Goal: Information Seeking & Learning: Learn about a topic

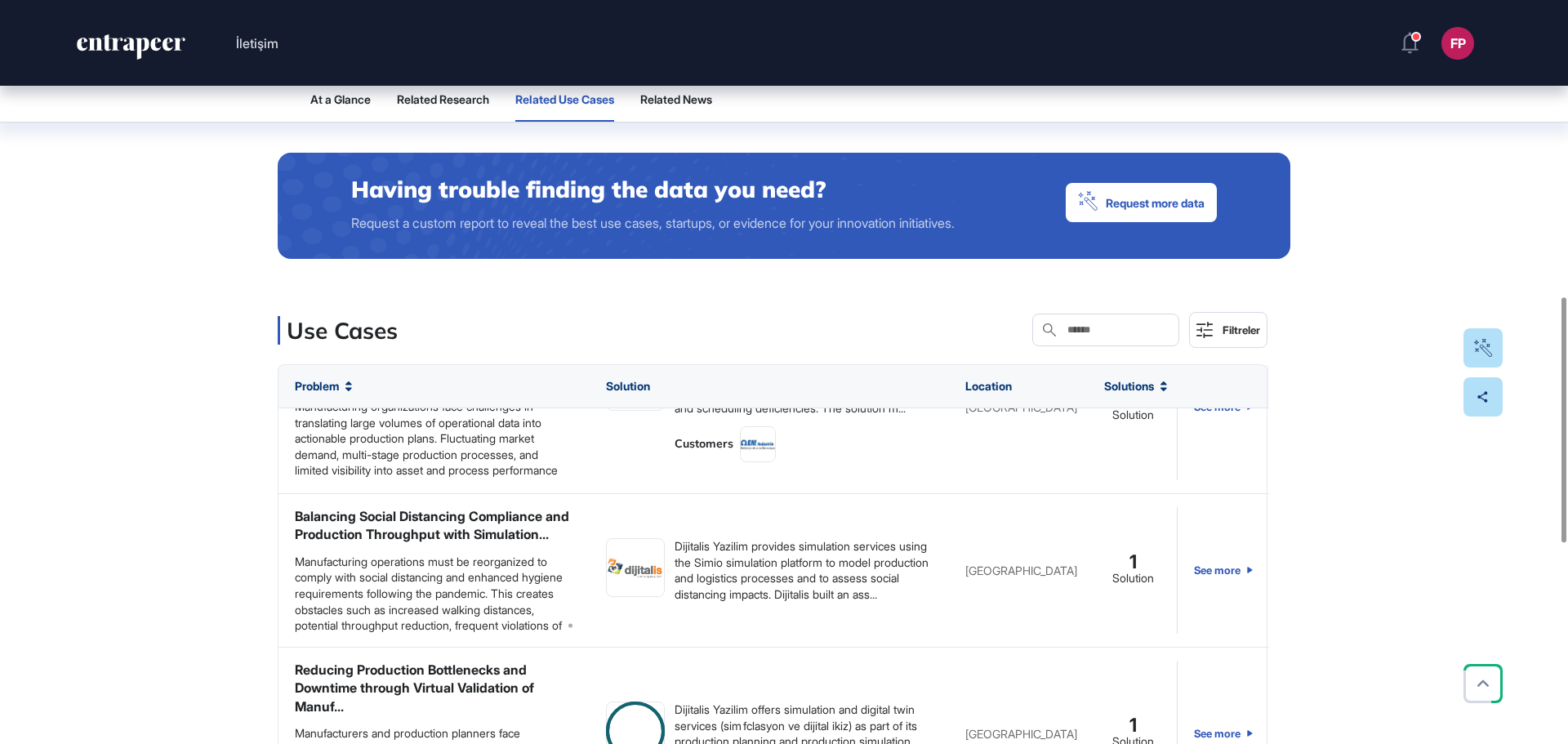
scroll to position [245, 0]
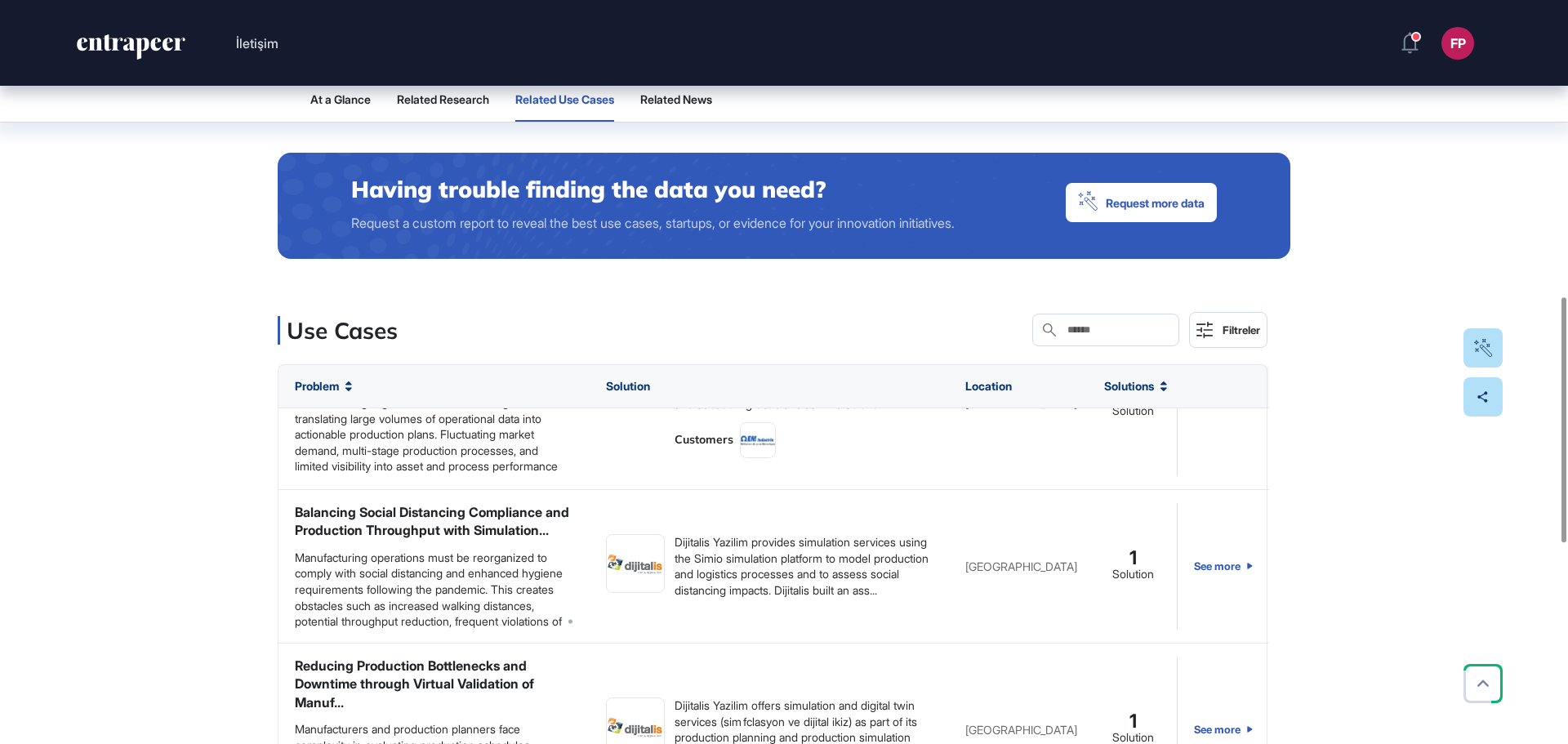
click at [214, 491] on div "At a Glance Related Research Related Use Cases Related News Industries manufact…" at bounding box center [784, 400] width 1568 height 1639
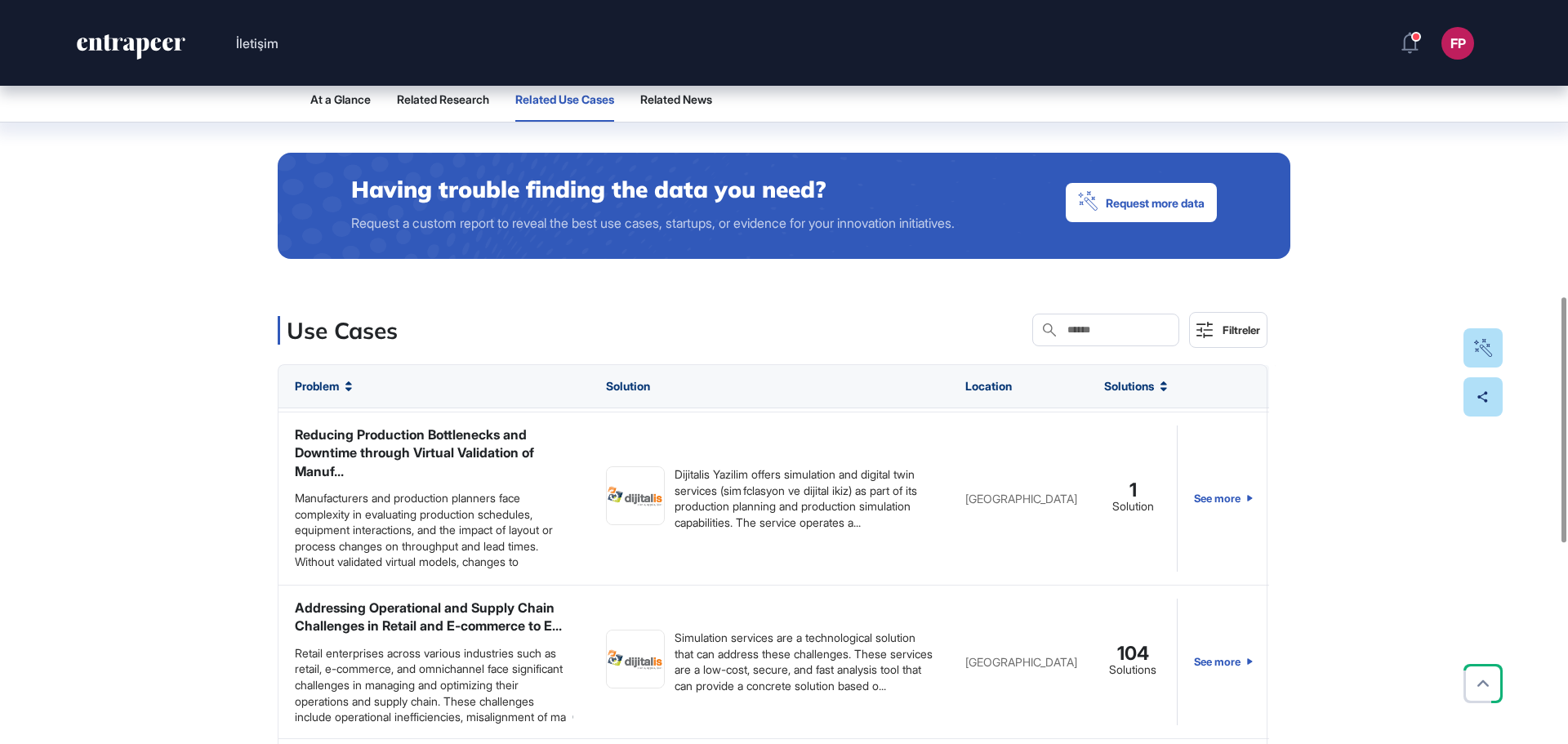
scroll to position [645, 0]
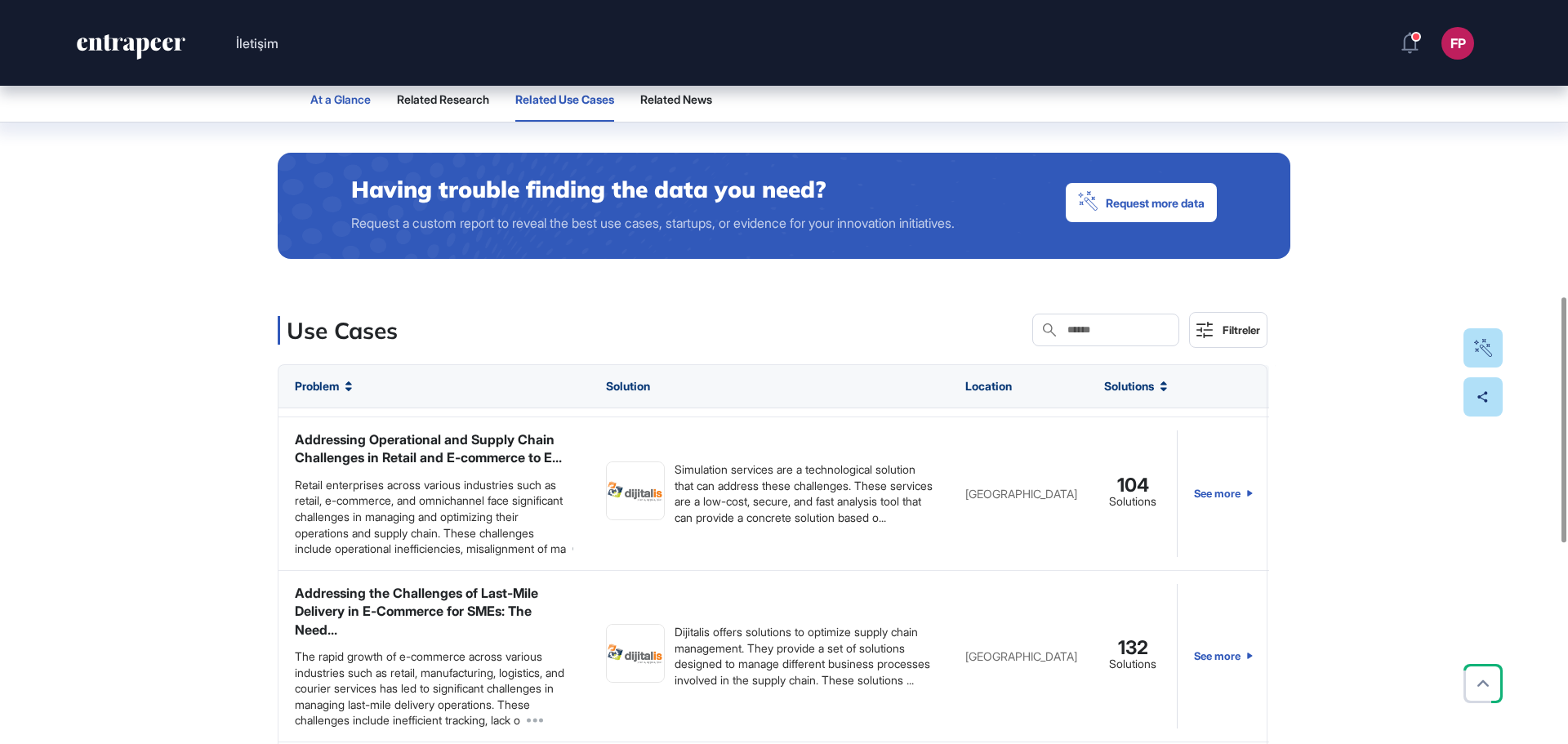
click at [350, 99] on span "At a Glance" at bounding box center [340, 99] width 60 height 13
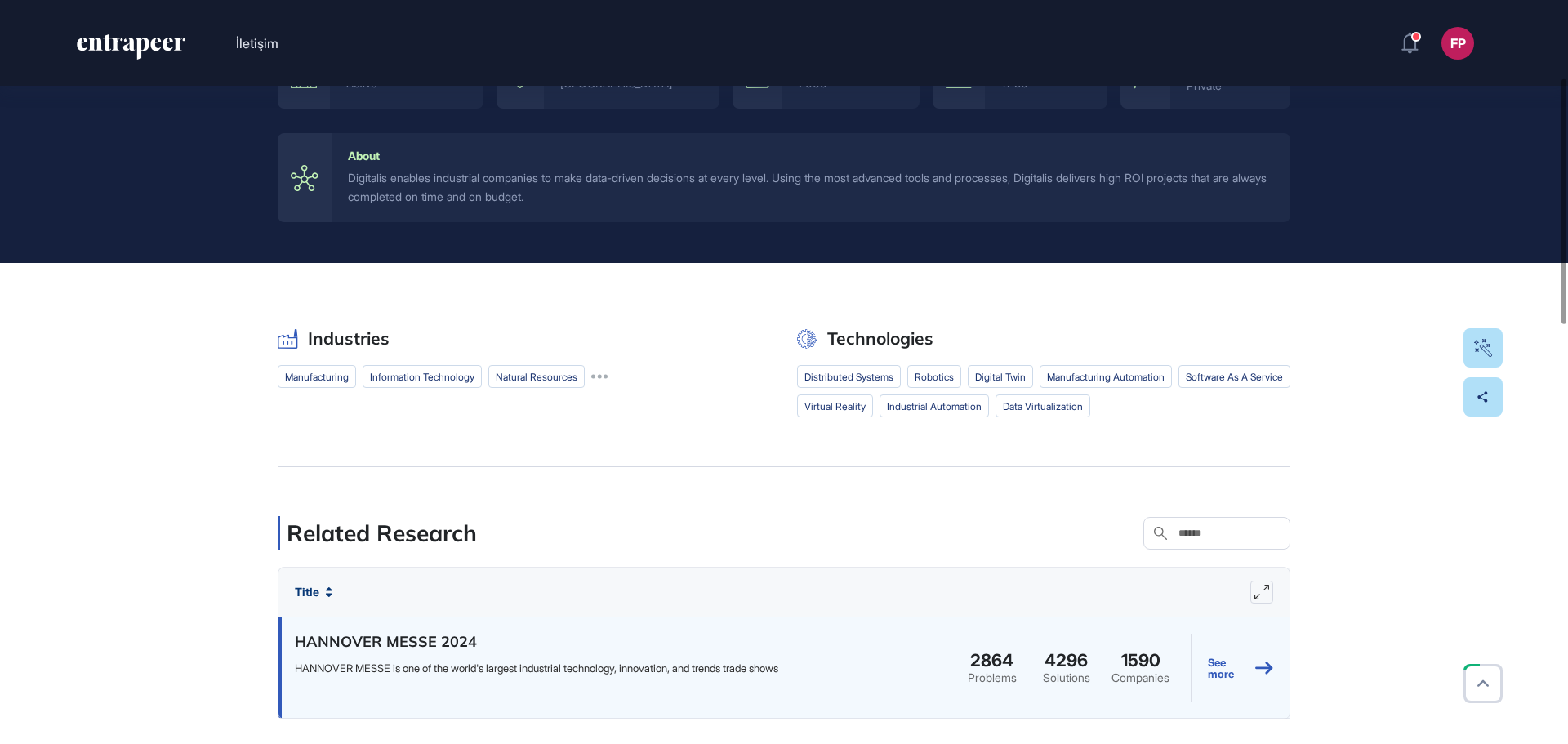
scroll to position [245, 0]
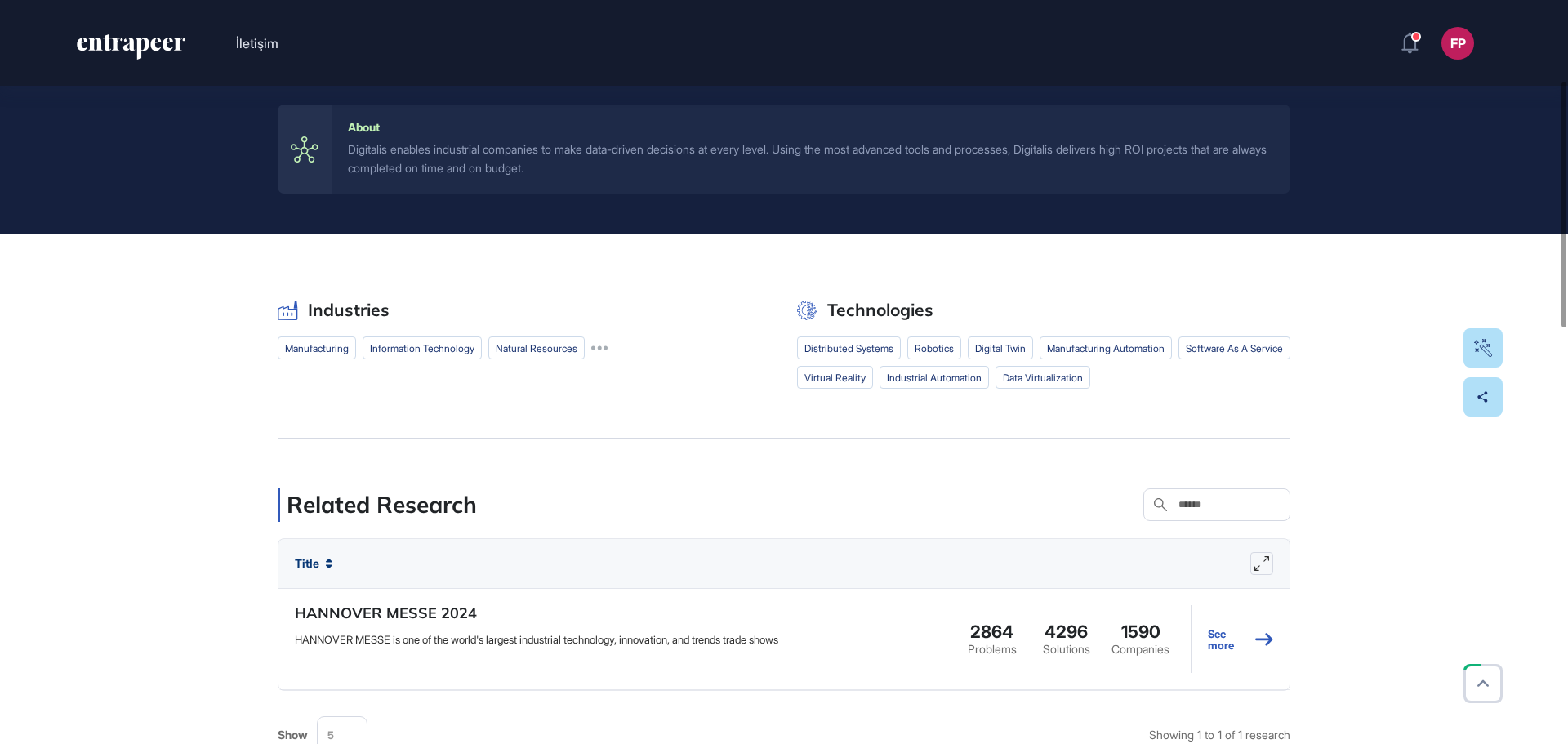
drag, startPoint x: 850, startPoint y: 351, endPoint x: 880, endPoint y: 350, distance: 30.0
click at [850, 350] on li "distributed systems" at bounding box center [849, 348] width 104 height 23
click at [940, 349] on li "robotics" at bounding box center [934, 348] width 54 height 23
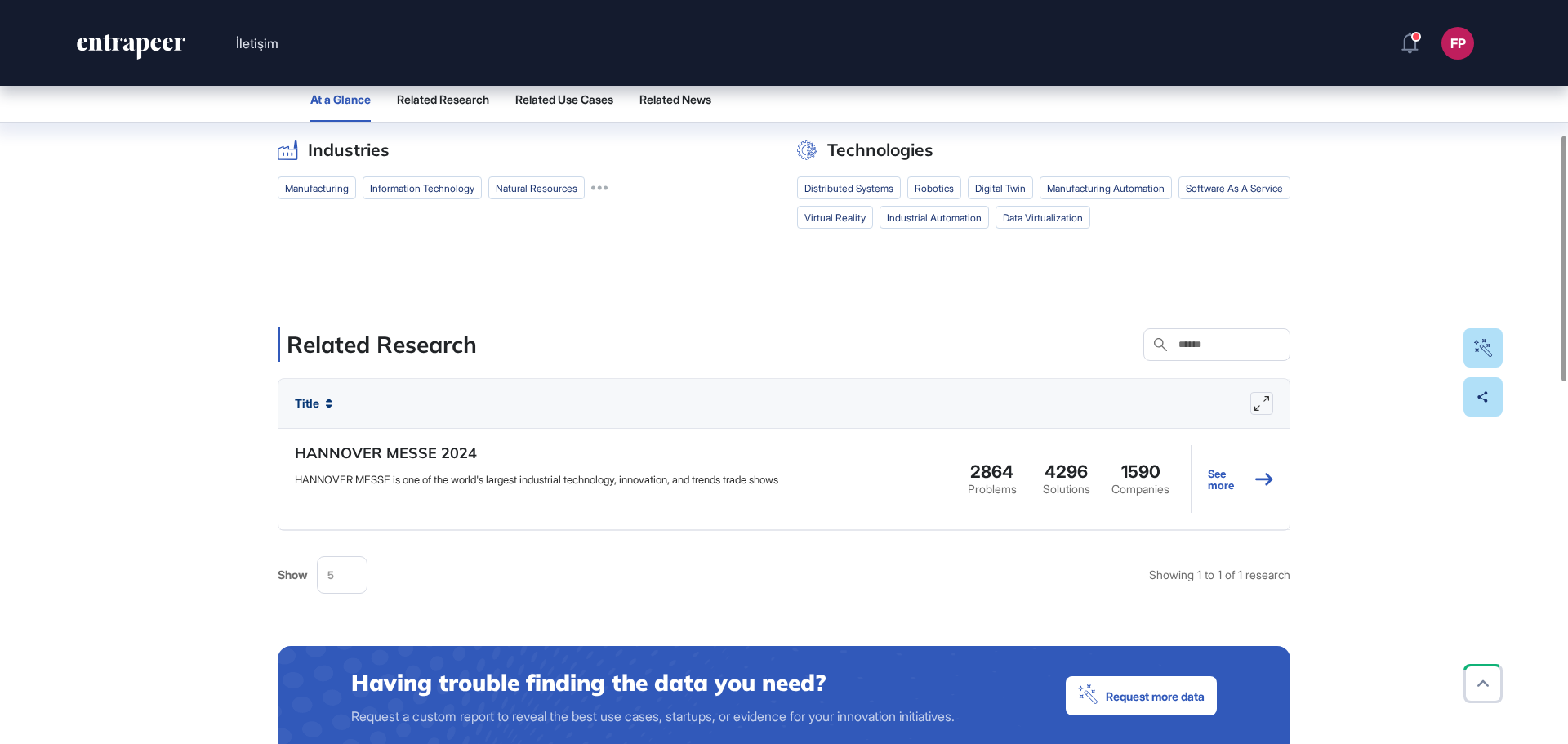
scroll to position [408, 0]
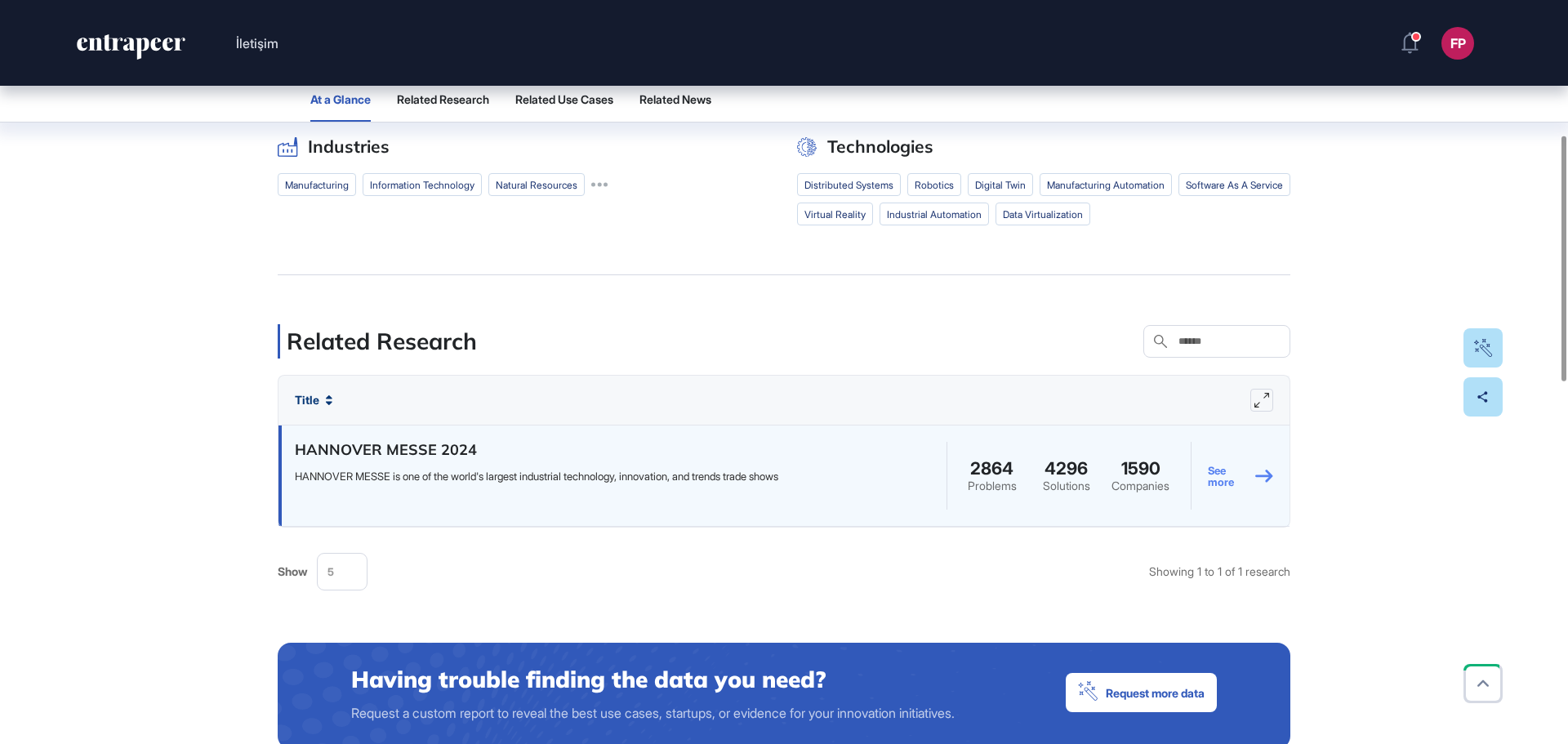
click at [1217, 479] on link "See more" at bounding box center [1240, 475] width 65 height 74
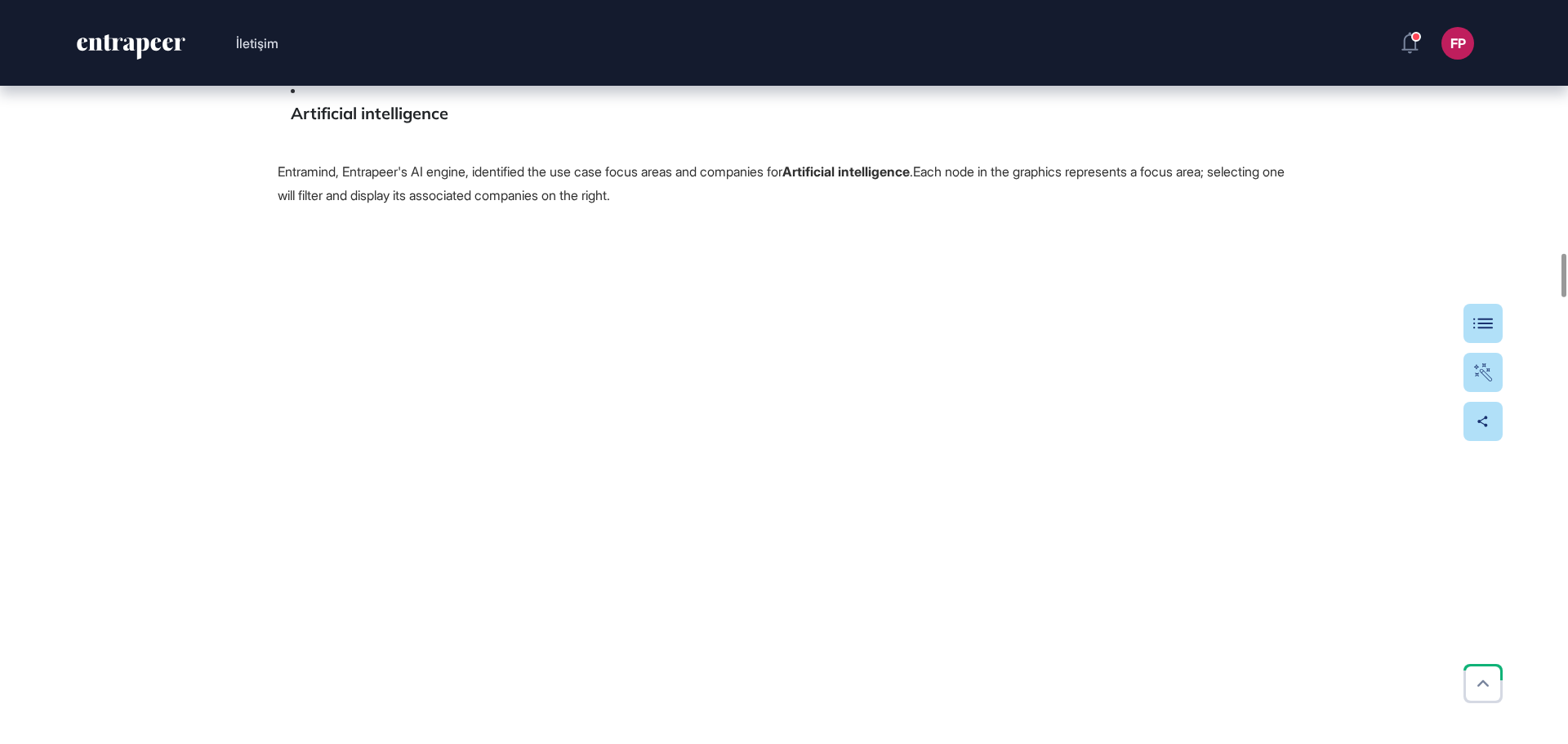
scroll to position [4328, 0]
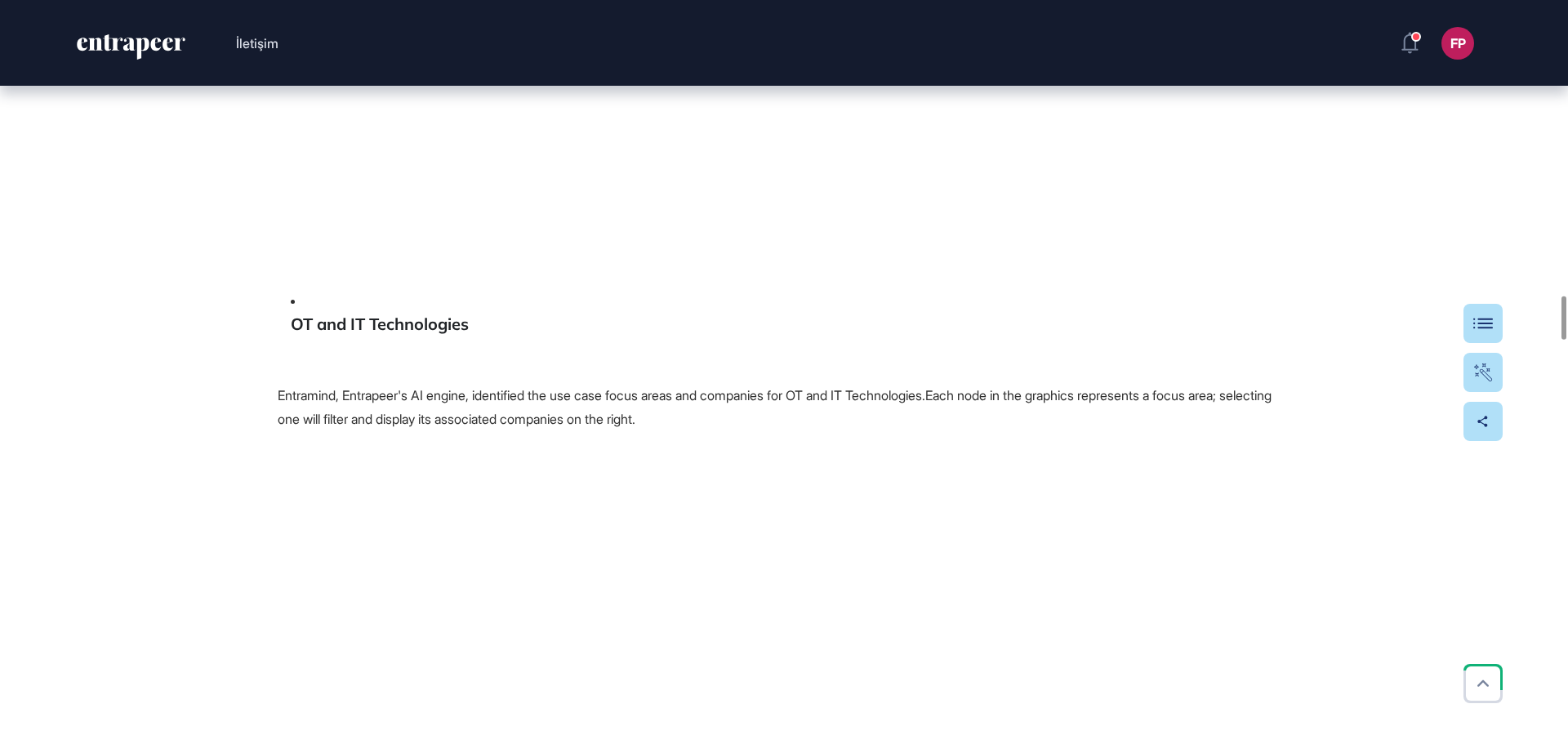
scroll to position [5063, 0]
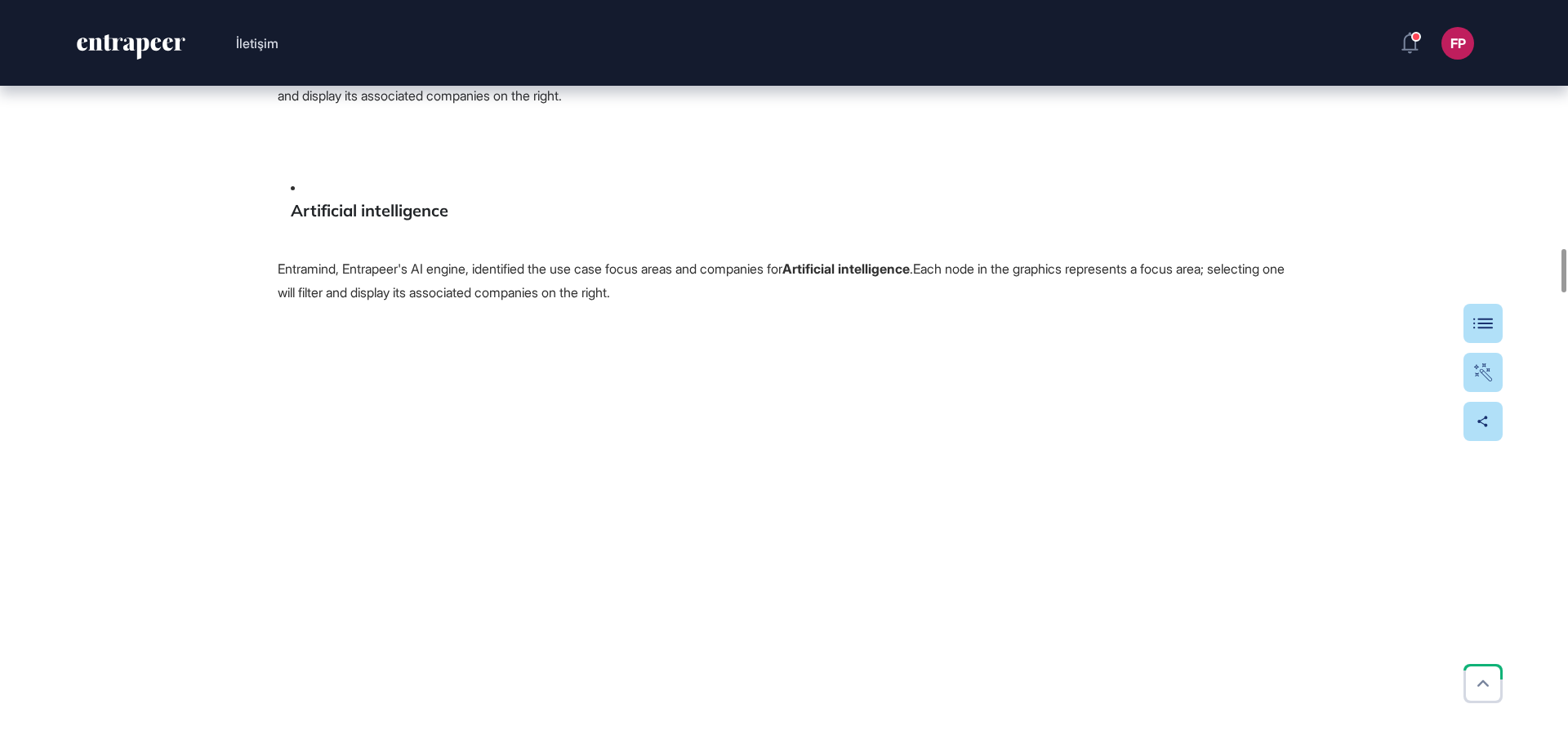
scroll to position [4245, 0]
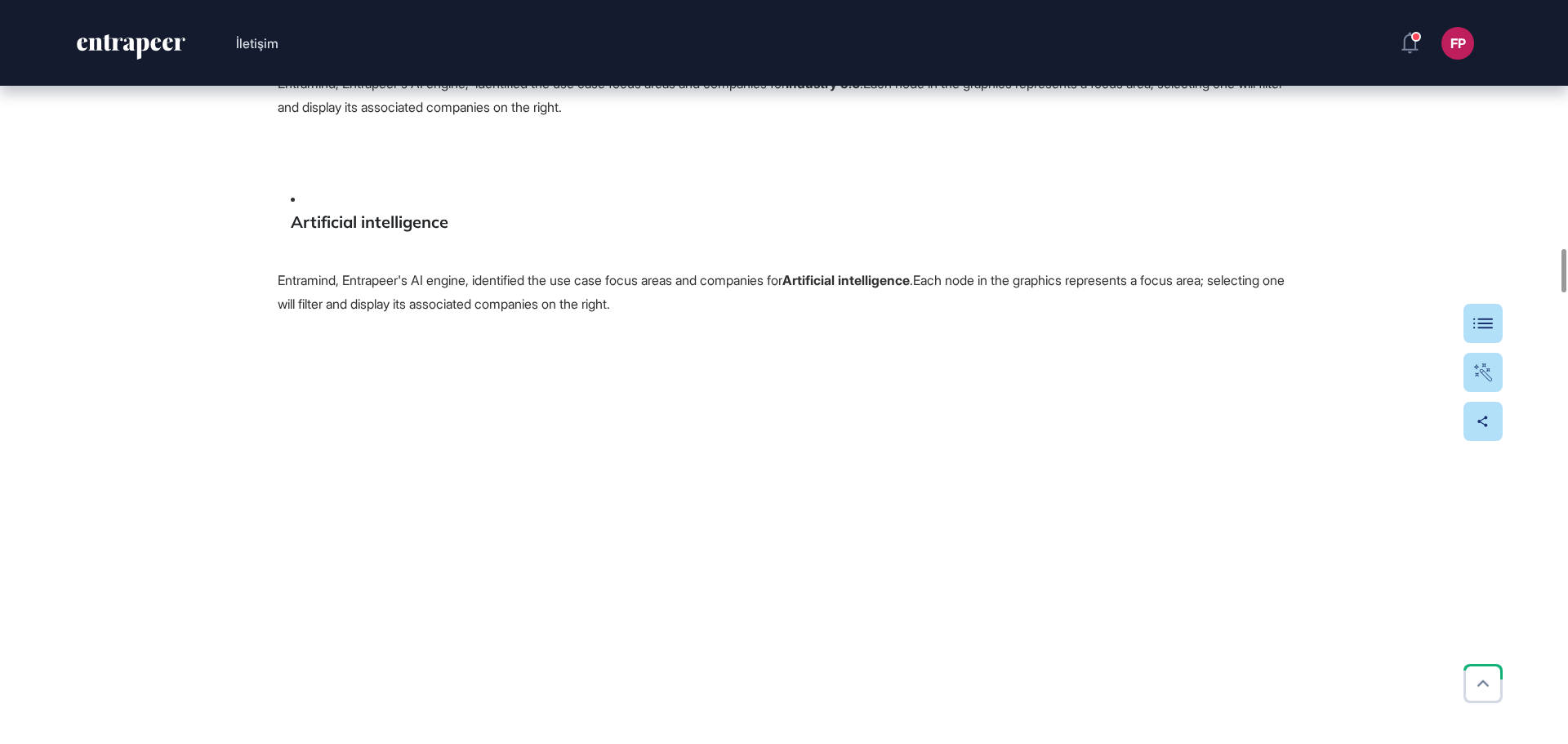
drag, startPoint x: 1406, startPoint y: 477, endPoint x: 1366, endPoint y: 483, distance: 40.4
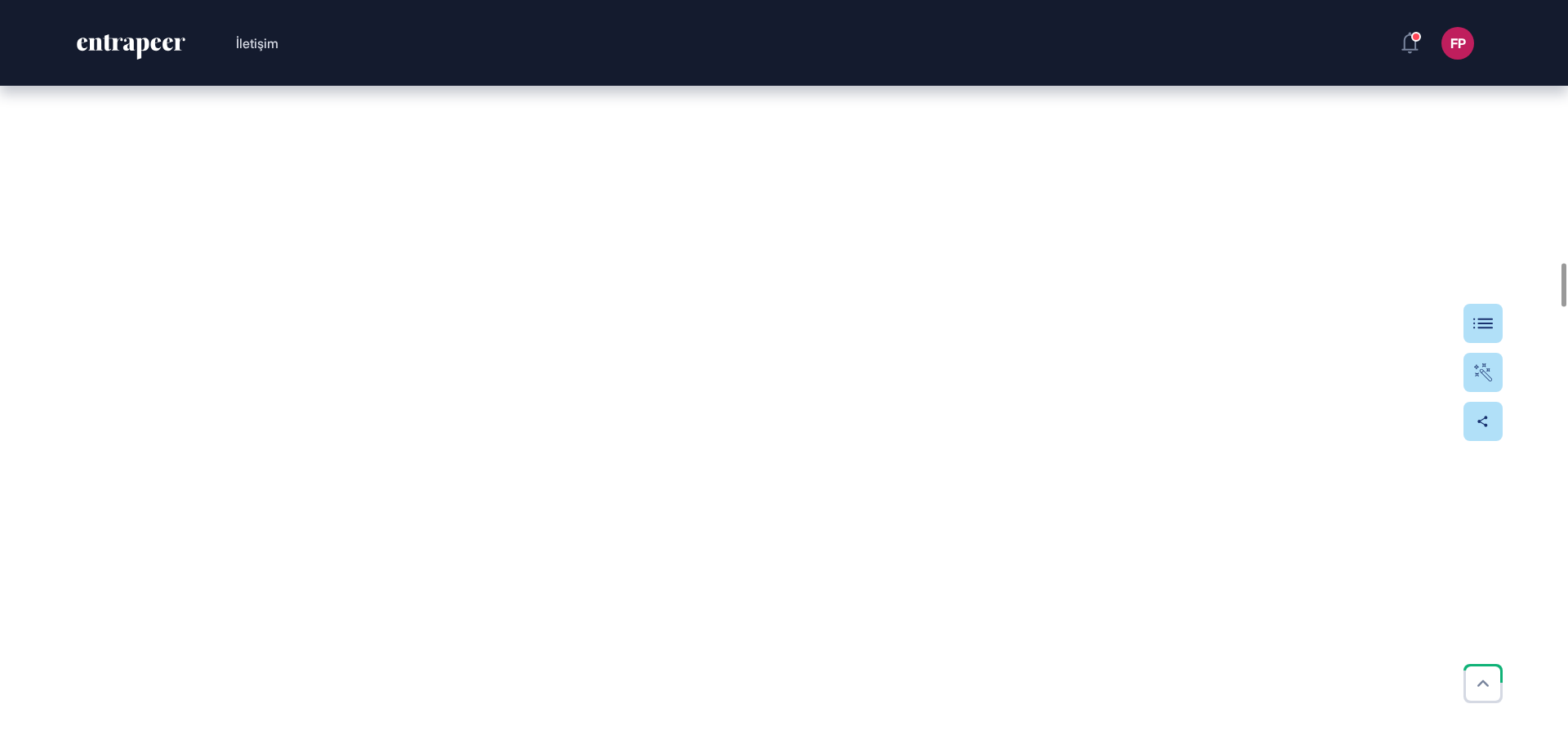
scroll to position [4573, 0]
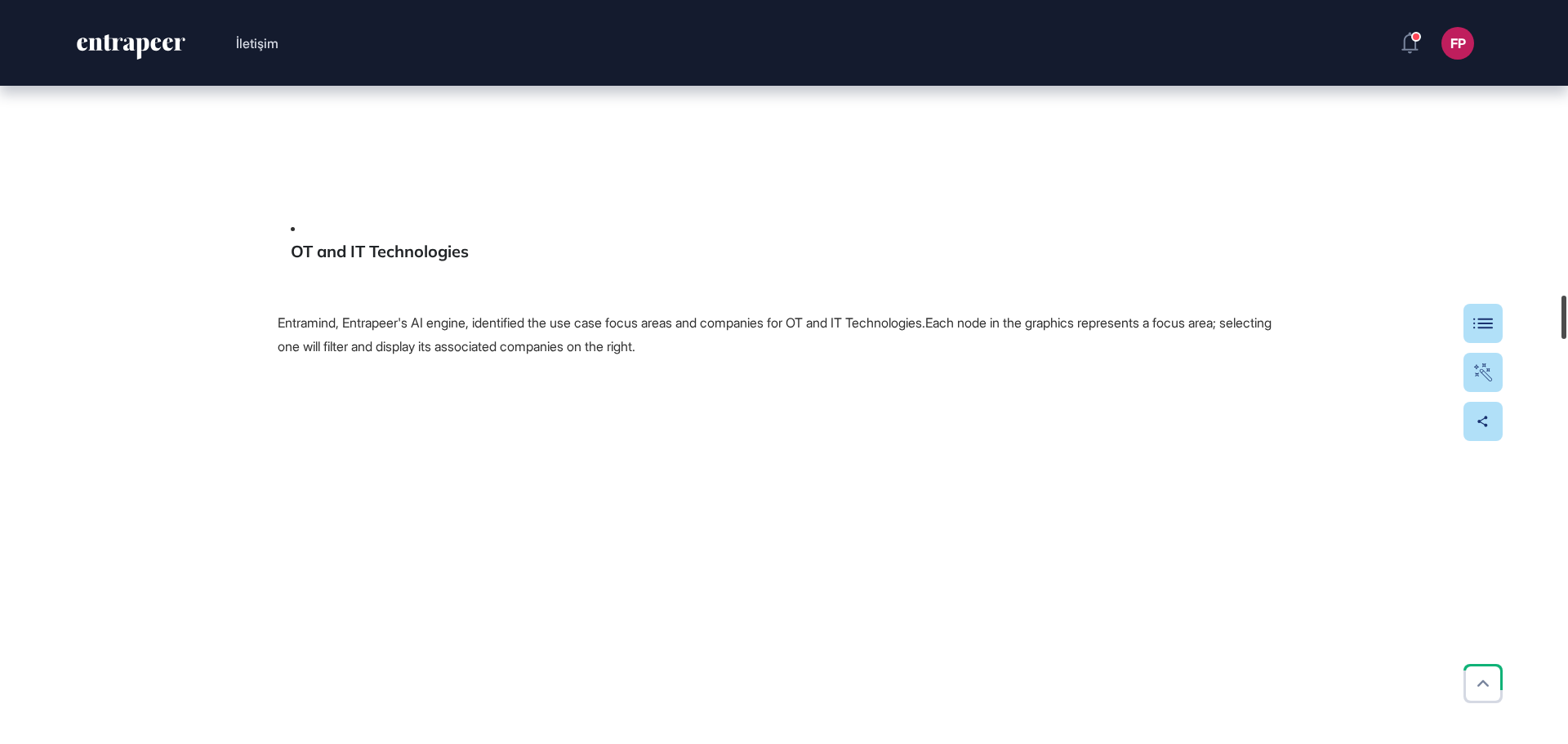
scroll to position [5240, 0]
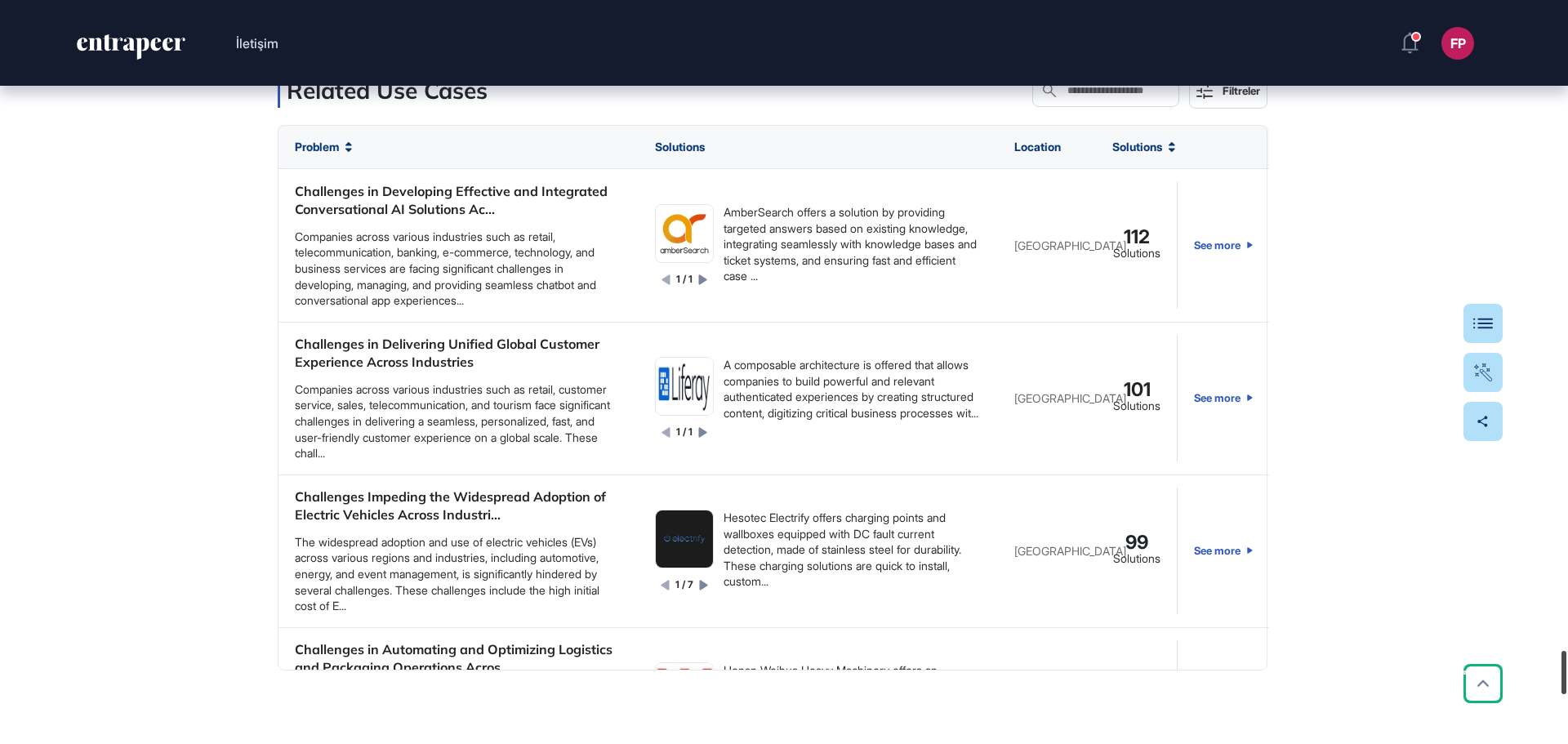
drag, startPoint x: 1562, startPoint y: 274, endPoint x: 1549, endPoint y: 669, distance: 395.2
click at [1552, 672] on div "İletişim FP Panel Profil İçeriklerim Daha Fazla Veri İste Research 1 Follow Boo…" at bounding box center [784, 372] width 1568 height 744
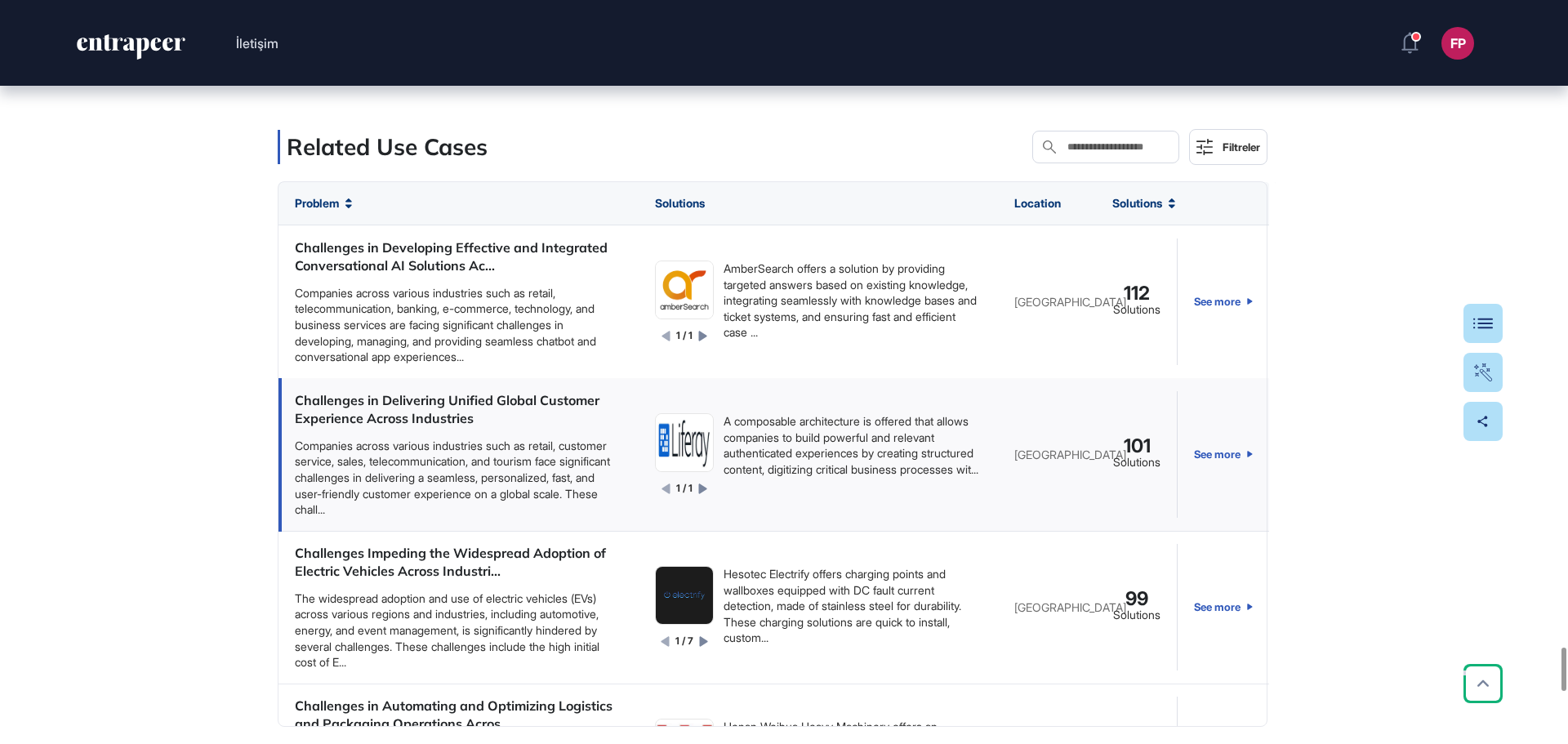
click at [440, 428] on div "Challenges in Delivering Unified Global Customer Experience Across Industries" at bounding box center [458, 409] width 327 height 37
click at [1202, 471] on link "See more" at bounding box center [1223, 454] width 59 height 127
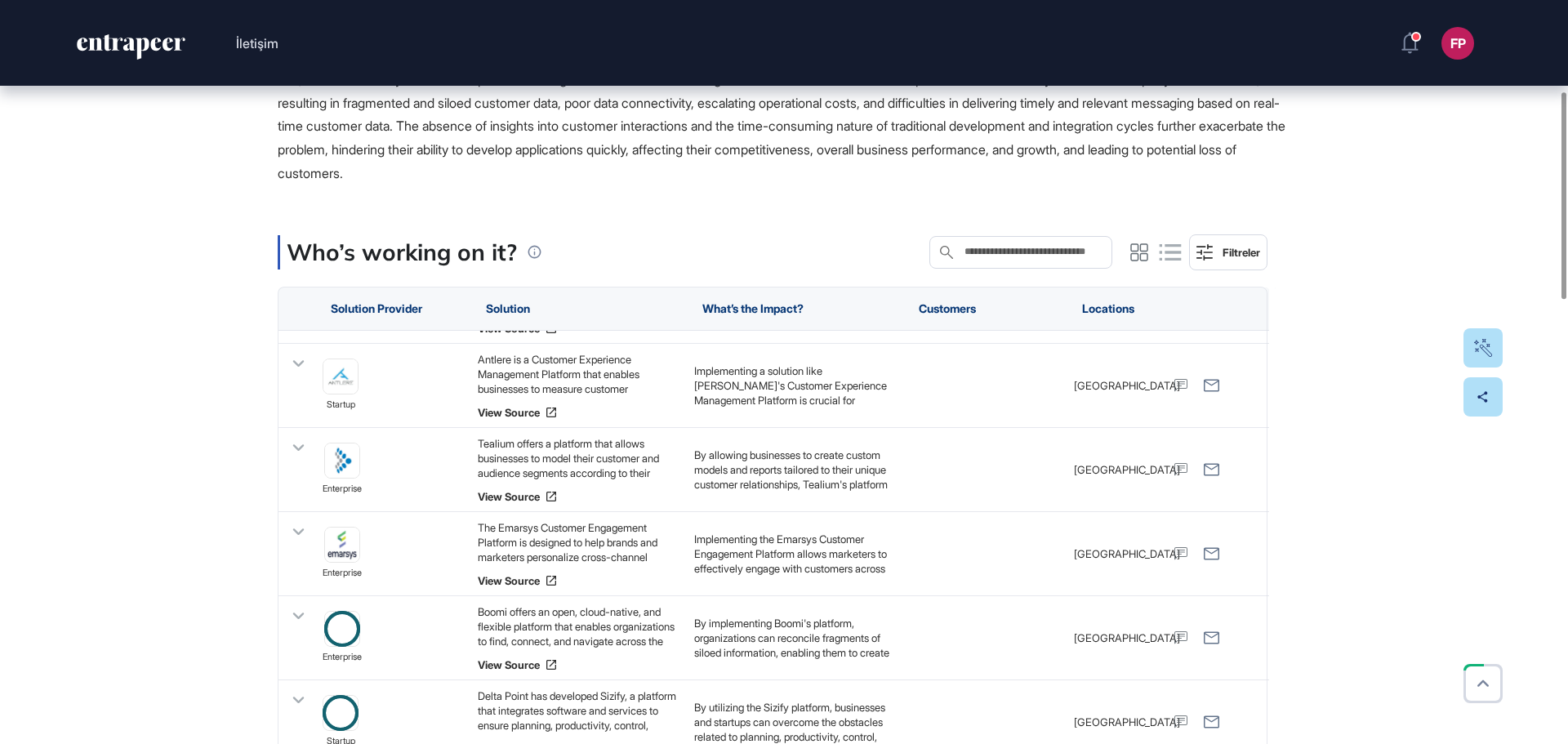
scroll to position [327, 0]
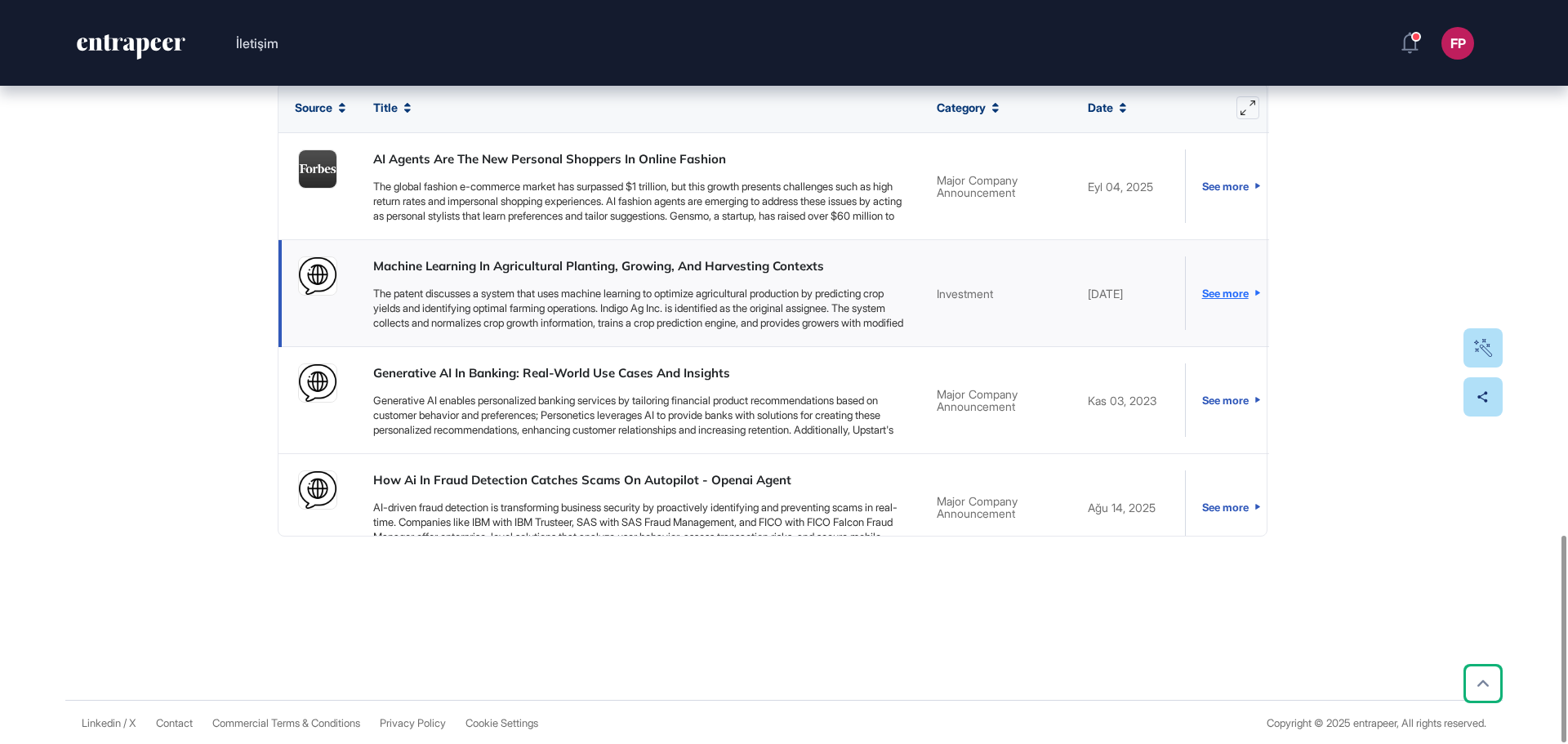
scroll to position [1920, 0]
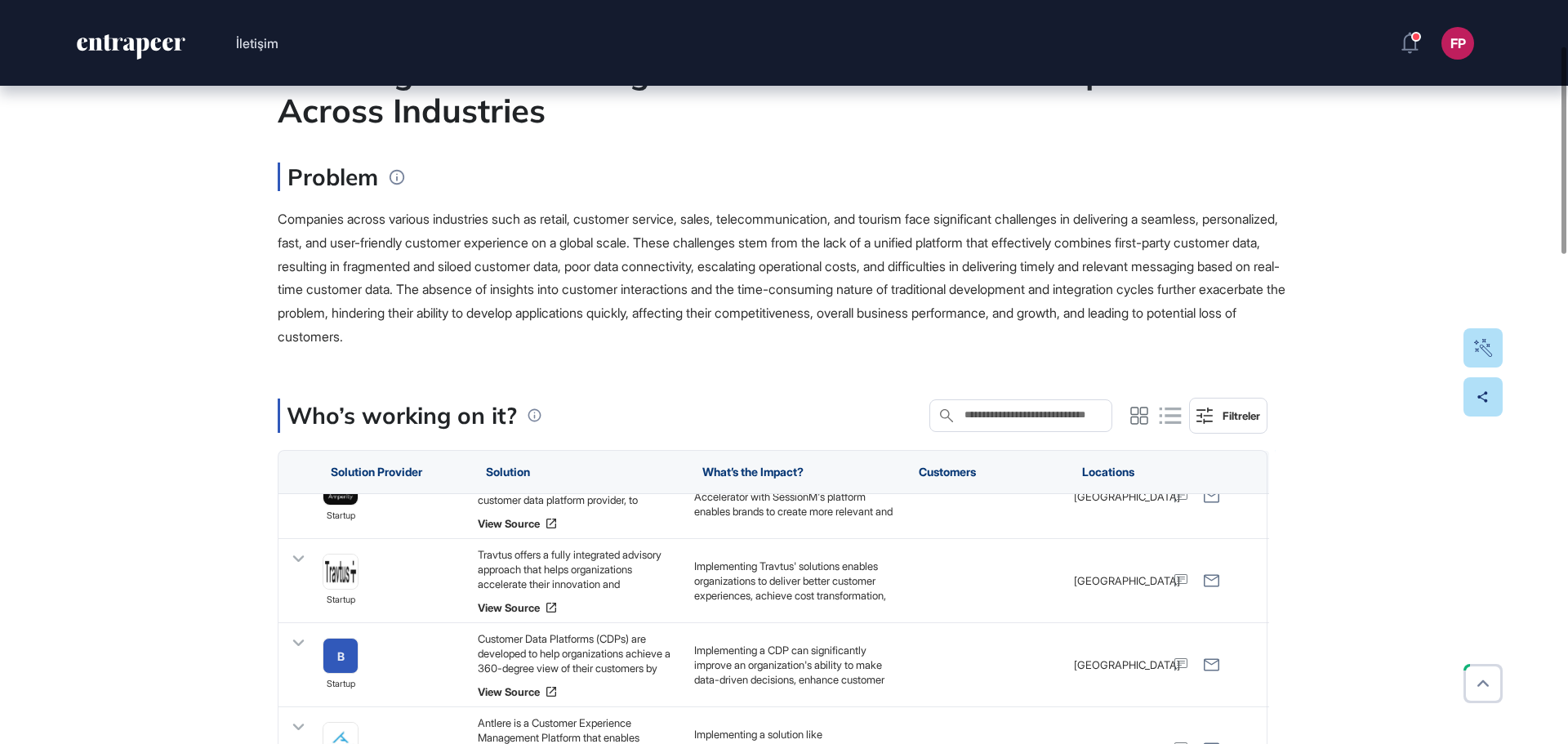
scroll to position [82, 0]
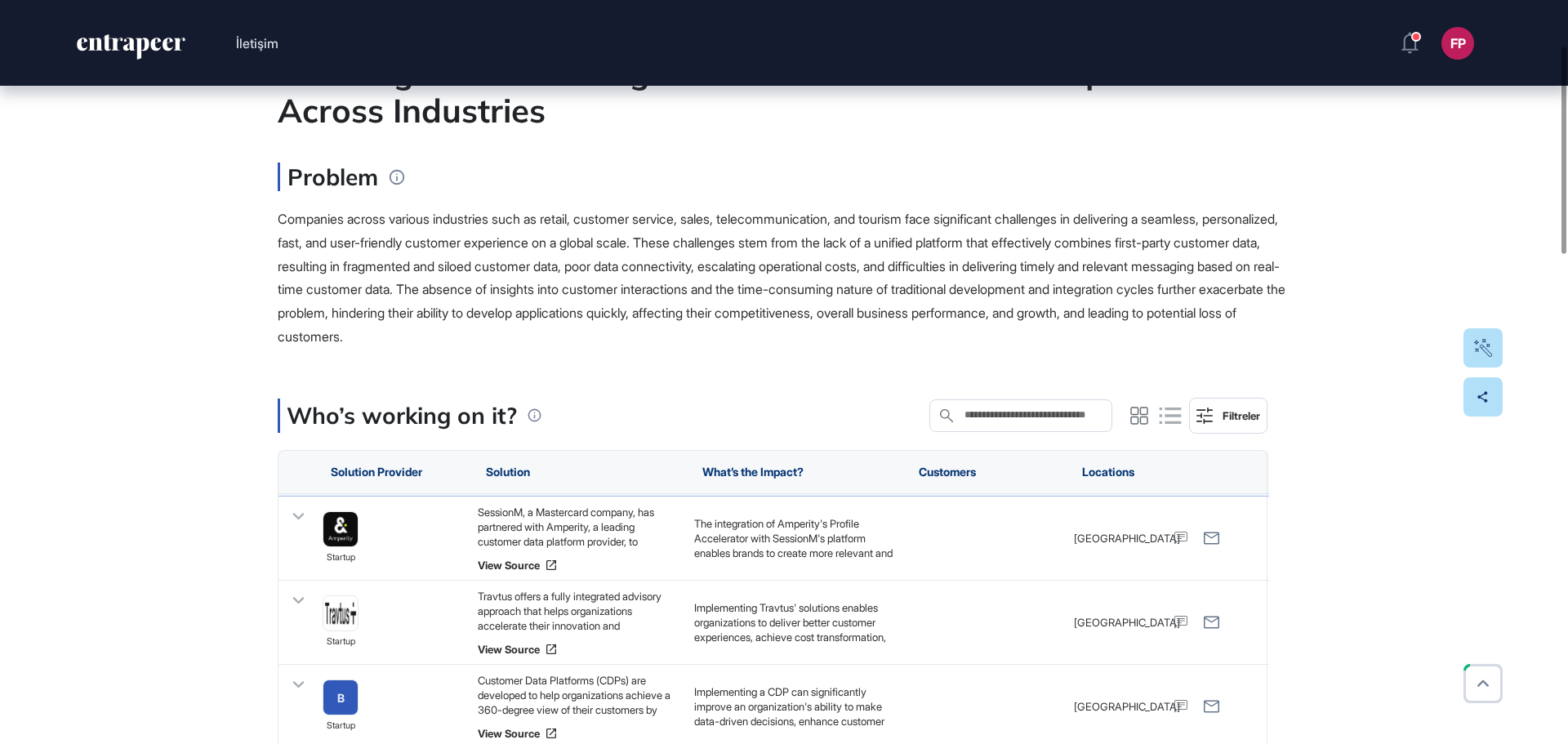
click at [554, 253] on div "Companies across various industries such as retail, customer service, sales, te…" at bounding box center [783, 278] width 1013 height 141
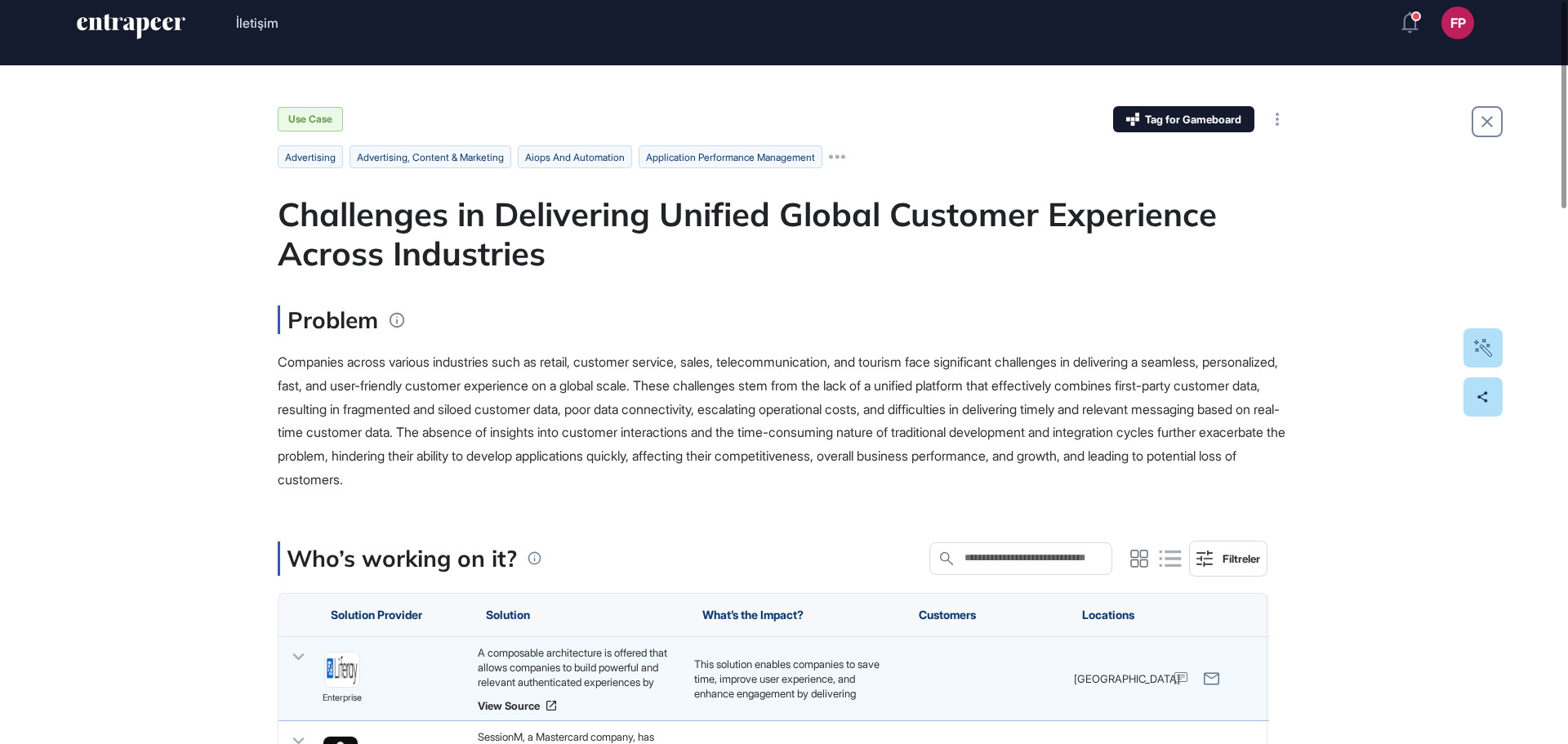
scroll to position [0, 0]
